Goal: Navigation & Orientation: Find specific page/section

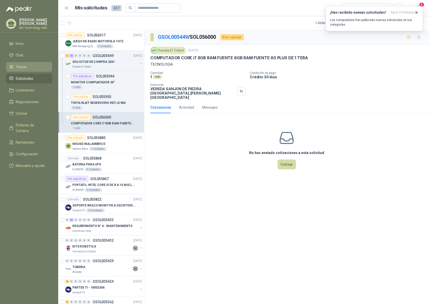
click at [26, 65] on li "Tareas" at bounding box center [29, 67] width 40 height 6
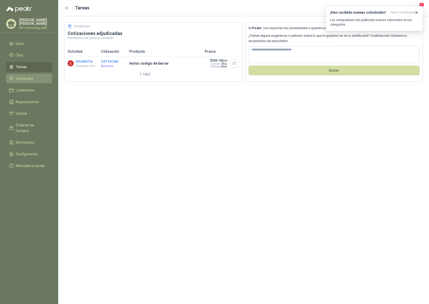
click at [30, 78] on span "Solicitudes" at bounding box center [24, 79] width 17 height 6
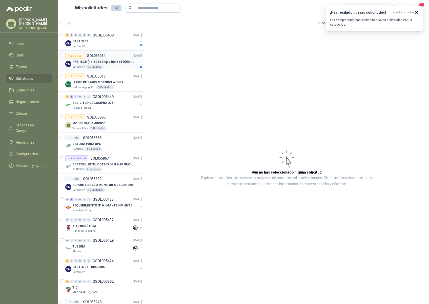
click at [121, 68] on div "Caracol TV 2 Unidades" at bounding box center [107, 67] width 70 height 4
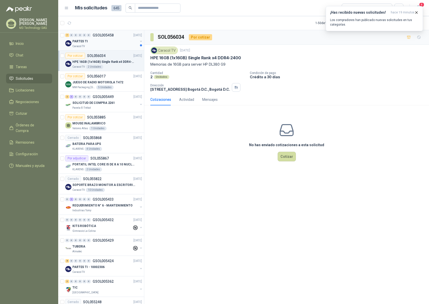
click at [100, 43] on div "PARTES TI" at bounding box center [105, 41] width 66 height 6
